Goal: Find contact information: Find contact information

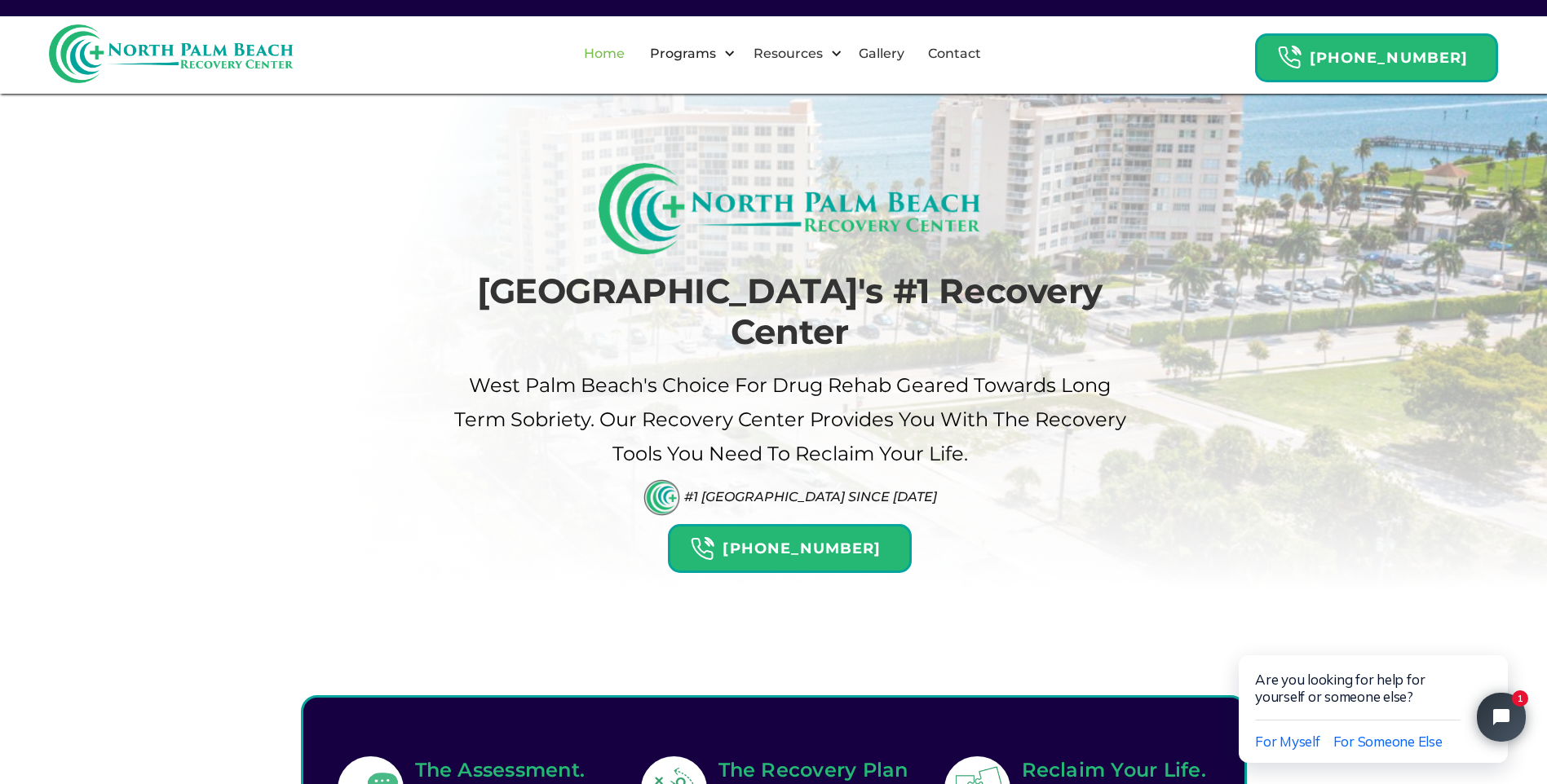
click at [635, 54] on link "Home" at bounding box center [604, 53] width 61 height 52
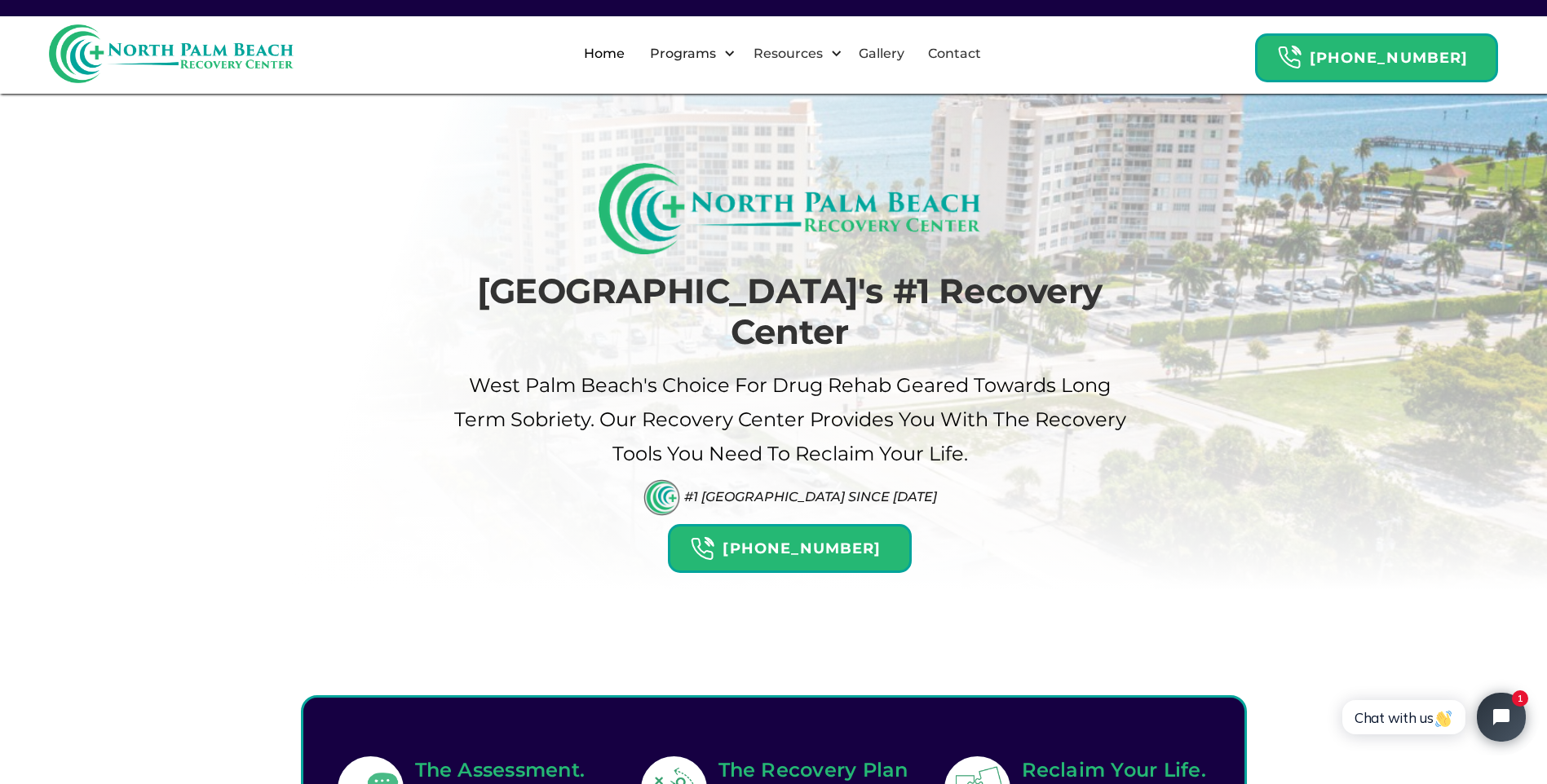
click at [635, 54] on link "Home" at bounding box center [604, 53] width 61 height 52
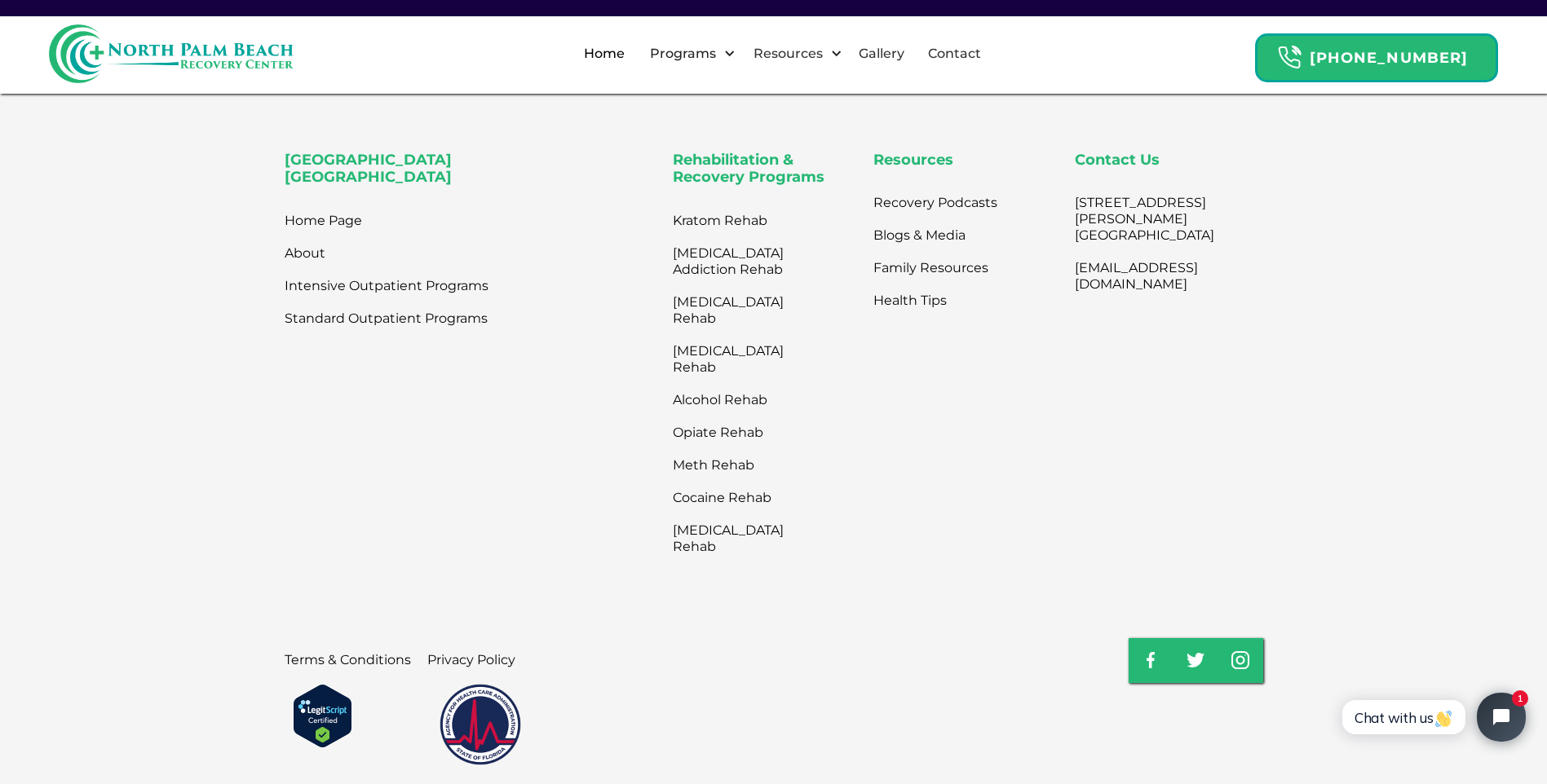
scroll to position [5602, 0]
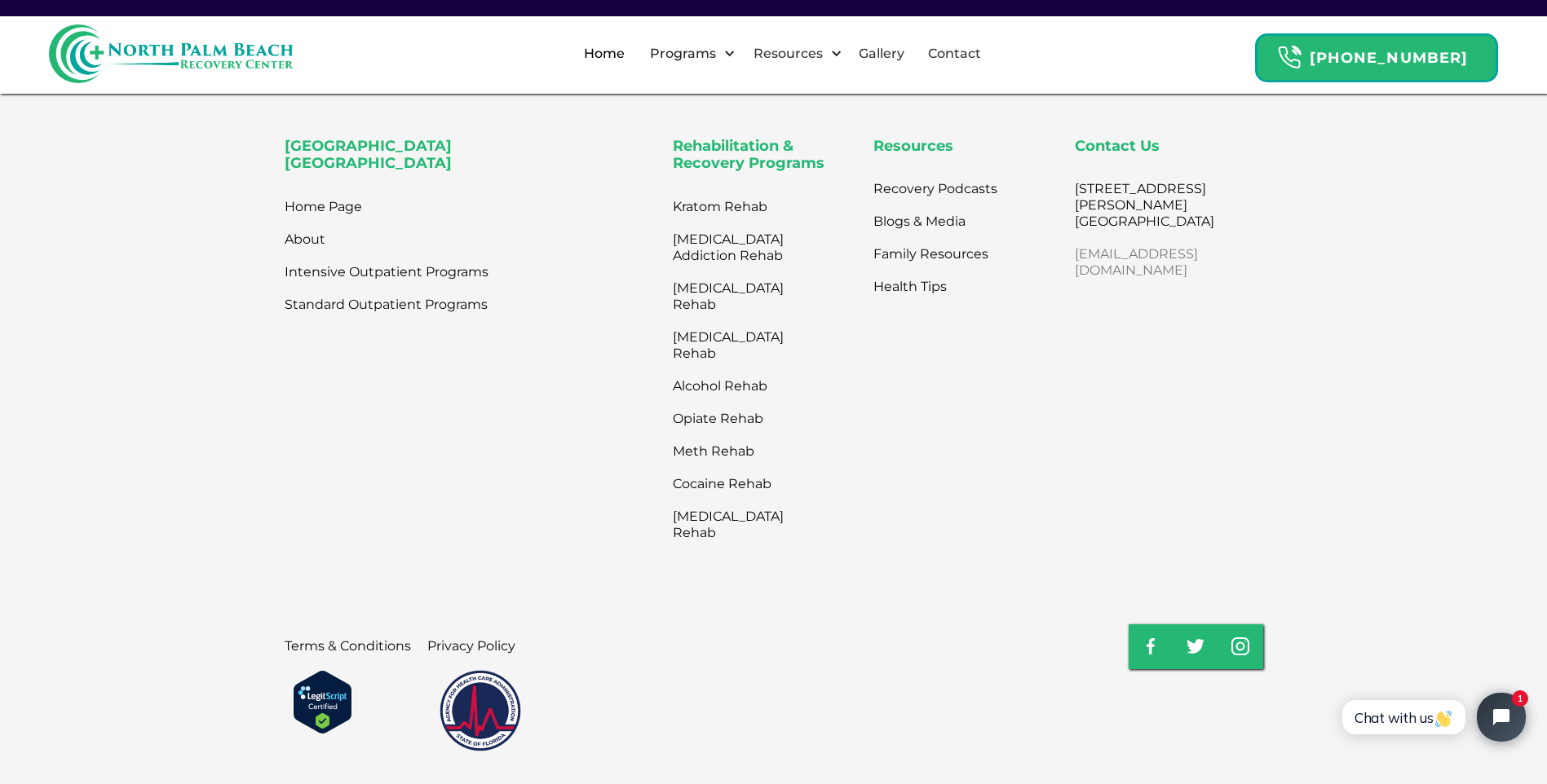
click at [1174, 238] on link "[EMAIL_ADDRESS][DOMAIN_NAME]" at bounding box center [1144, 262] width 139 height 49
